Goal: Check status: Check status

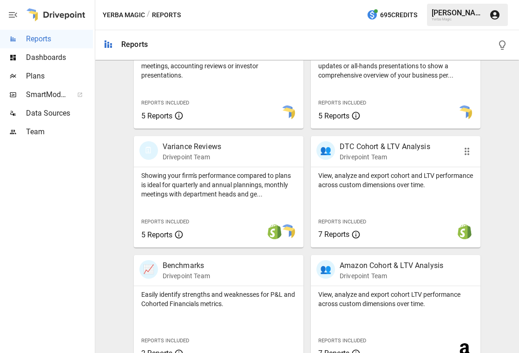
scroll to position [367, 0]
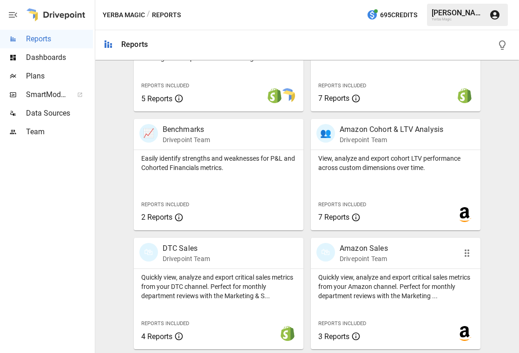
click at [384, 263] on p "Drivepoint Team" at bounding box center [363, 258] width 48 height 9
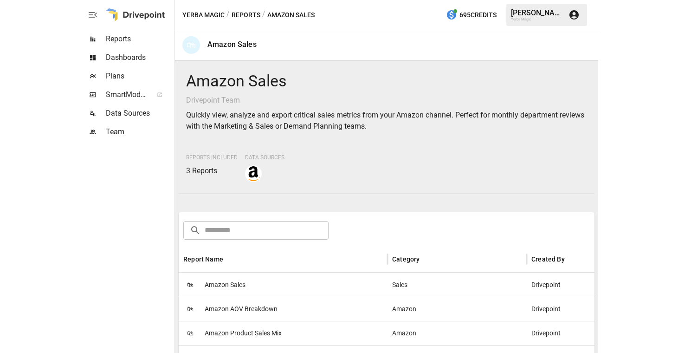
scroll to position [144, 0]
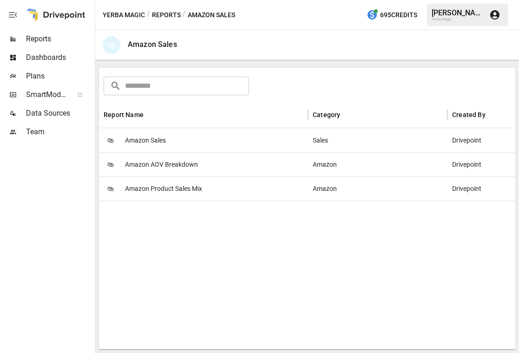
click at [214, 140] on div "🛍 Amazon Sales" at bounding box center [203, 140] width 209 height 24
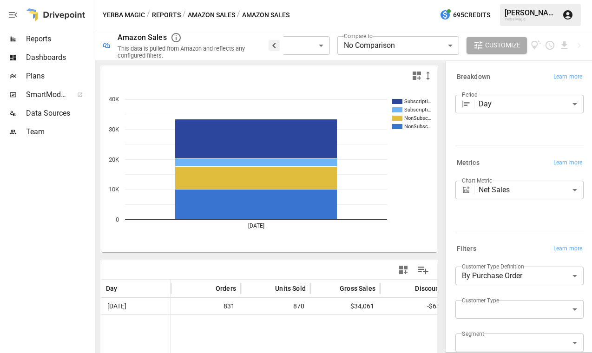
click at [273, 48] on icon "button" at bounding box center [273, 45] width 11 height 11
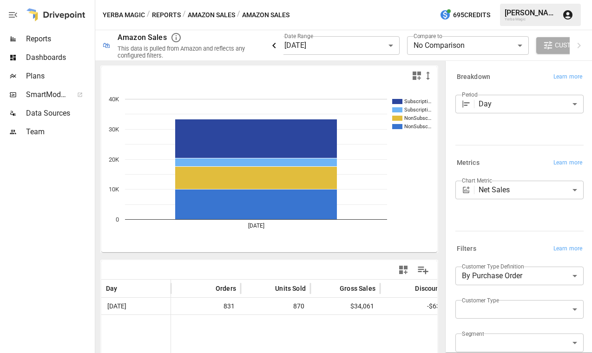
click at [273, 48] on icon "button" at bounding box center [273, 45] width 11 height 11
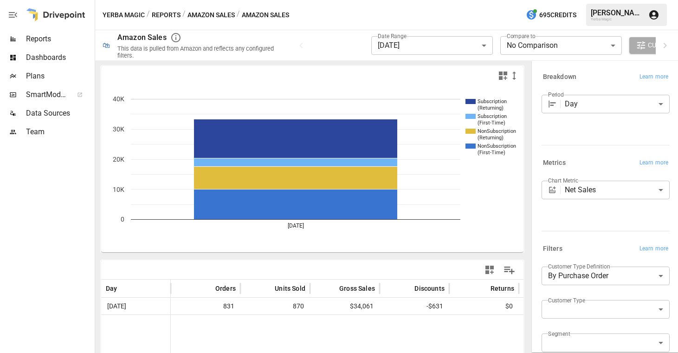
click at [377, 19] on div "Yerba Magic / Reports / Amazon Sales / Amazon Sales 695 Credits [PERSON_NAME] Y…" at bounding box center [386, 15] width 583 height 30
